Goal: Task Accomplishment & Management: Use online tool/utility

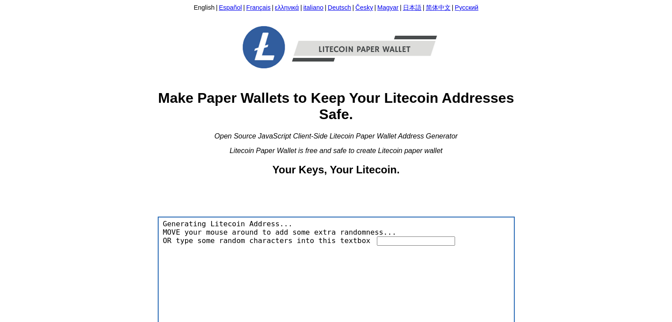
scroll to position [3032, 0]
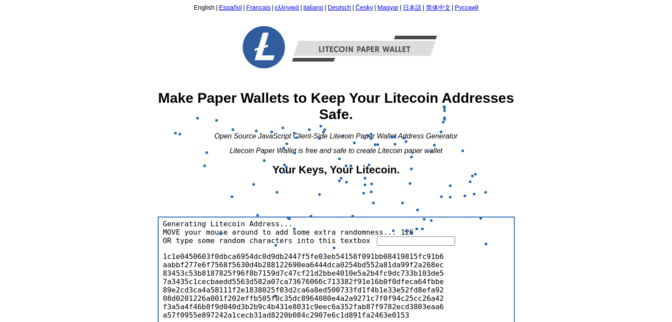
click at [494, 159] on div "English | Español | Français | ελληνικά | italiano | Deutsch | Česky | Magyar |…" at bounding box center [336, 208] width 357 height 409
type textarea "Generating Litecoin Address..."
click at [494, 159] on div "English | Español | Français | ελληνικά | italiano | Deutsch | Česky | Magyar |…" at bounding box center [336, 208] width 357 height 409
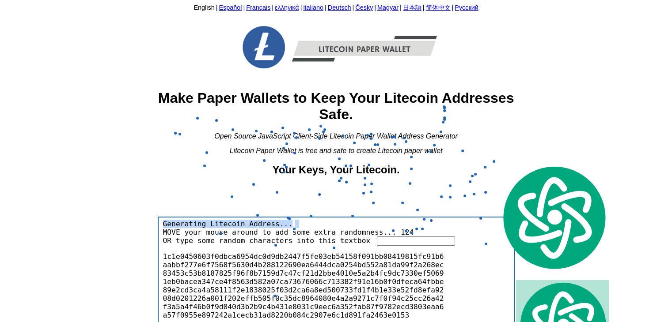
drag, startPoint x: 494, startPoint y: 159, endPoint x: 473, endPoint y: 159, distance: 20.8
click at [487, 159] on div "English | Español | Français | ελληνικά | italiano | Deutsch | Česky | Magyar |…" at bounding box center [336, 208] width 357 height 409
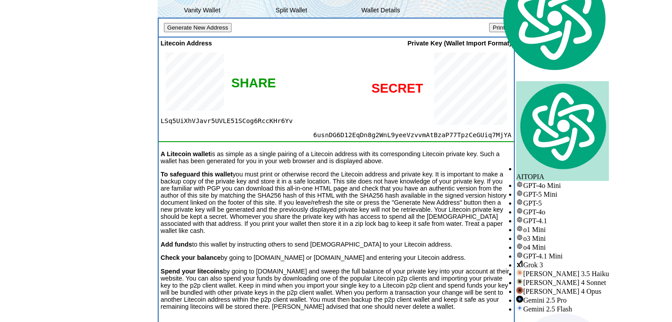
scroll to position [64, 0]
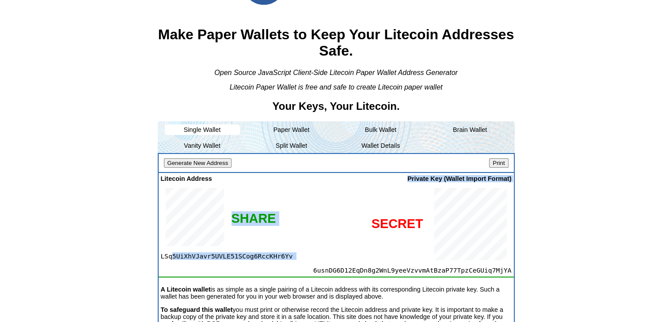
drag, startPoint x: 283, startPoint y: 282, endPoint x: 171, endPoint y: 291, distance: 112.1
click at [171, 288] on div "Litecoin Address LSq5UiXhVJavr5UVLE51SCog6RccKHr6Yv SHARE Private Key (Wallet I…" at bounding box center [336, 230] width 355 height 115
click at [171, 275] on div "Litecoin Address LSq5UiXhVJavr5UVLE51SCog6RccKHr6Yv SHARE" at bounding box center [213, 224] width 105 height 99
drag, startPoint x: 160, startPoint y: 285, endPoint x: 287, endPoint y: 284, distance: 126.7
click at [287, 284] on div "Litecoin Address LSq5UiXhVJavr5UVLE51SCog6RccKHr6Yv SHARE Private Key (Wallet I…" at bounding box center [336, 230] width 355 height 115
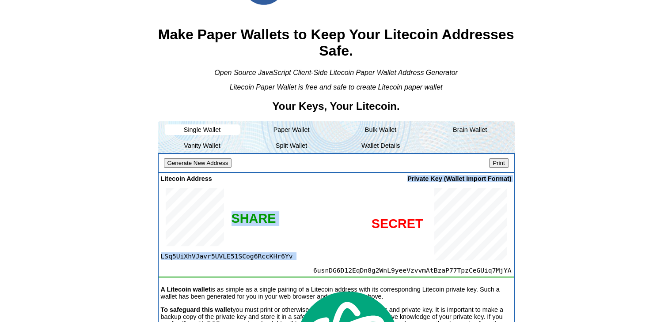
click at [266, 267] on div at bounding box center [388, 224] width 245 height 84
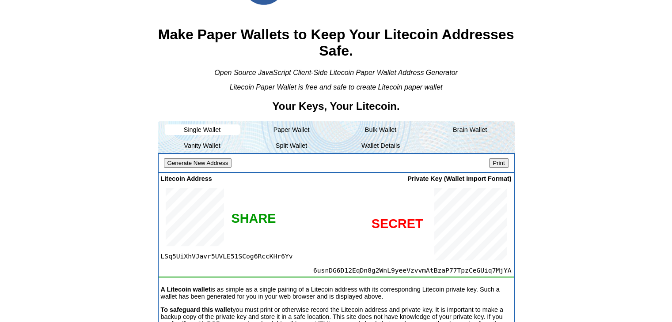
click at [265, 260] on span "LSq5UiXhVJavr5UVLE51SCog6RccKHr6Yv" at bounding box center [213, 257] width 105 height 8
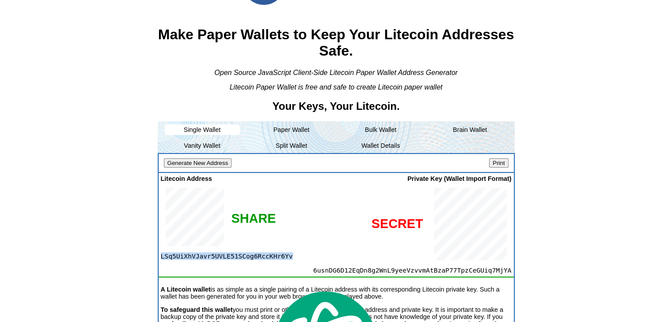
copy span "LSq5UiXhVJavr5UVLE51SCog6RccKHr6Yv"
